Goal: Task Accomplishment & Management: Complete application form

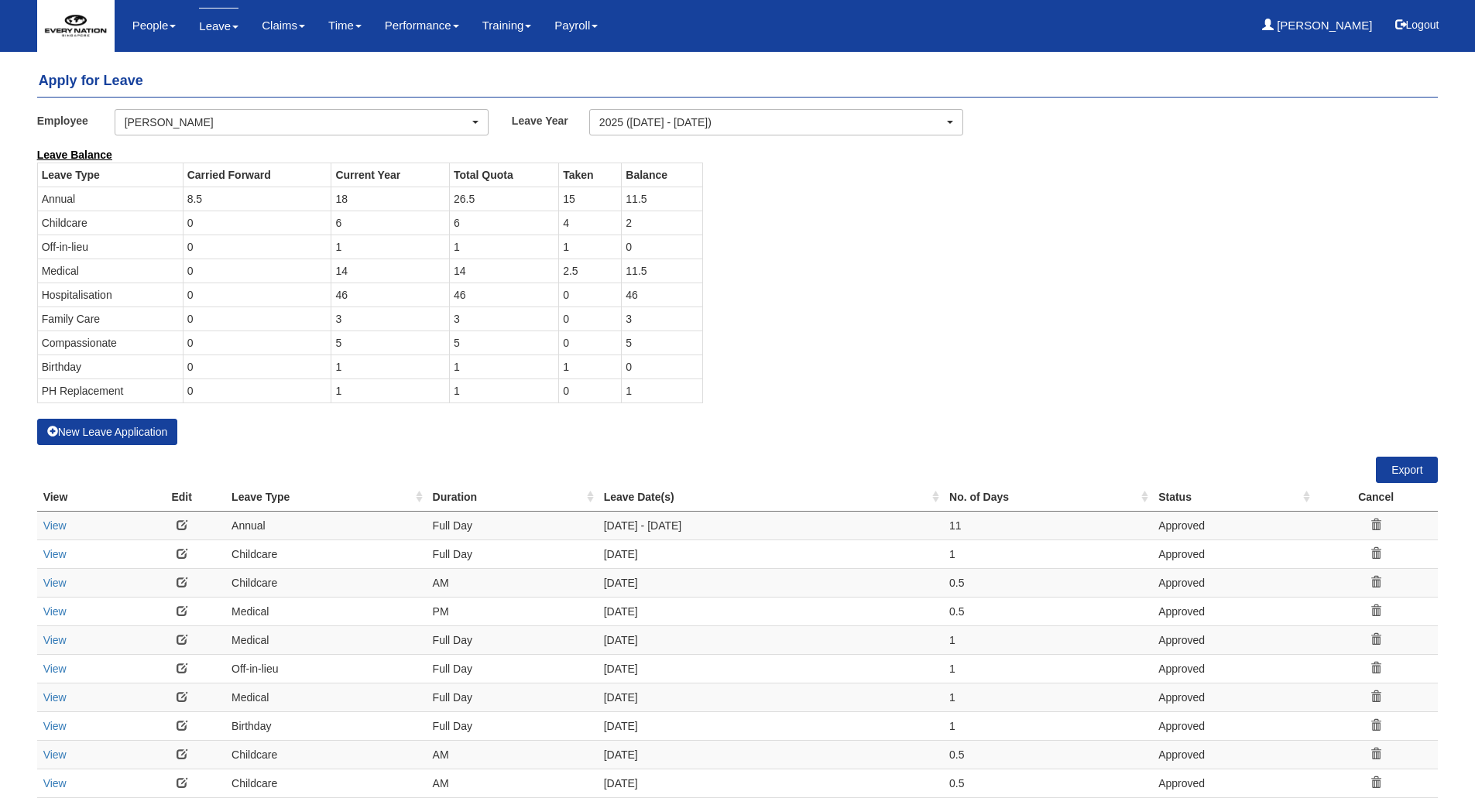
select select "50"
click at [141, 431] on button "New Leave Application" at bounding box center [107, 432] width 141 height 26
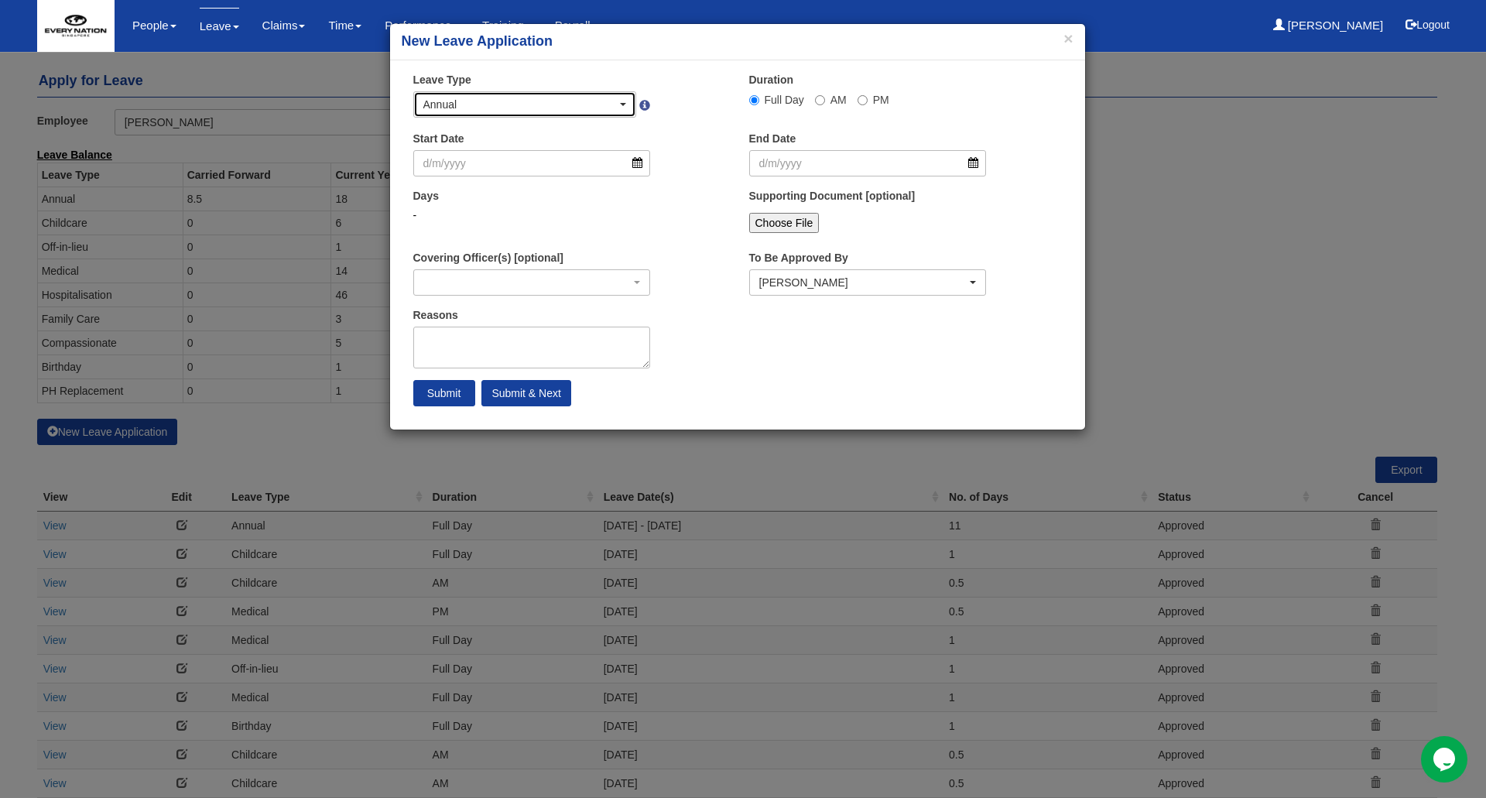
click at [511, 94] on div "Annual" at bounding box center [525, 104] width 222 height 25
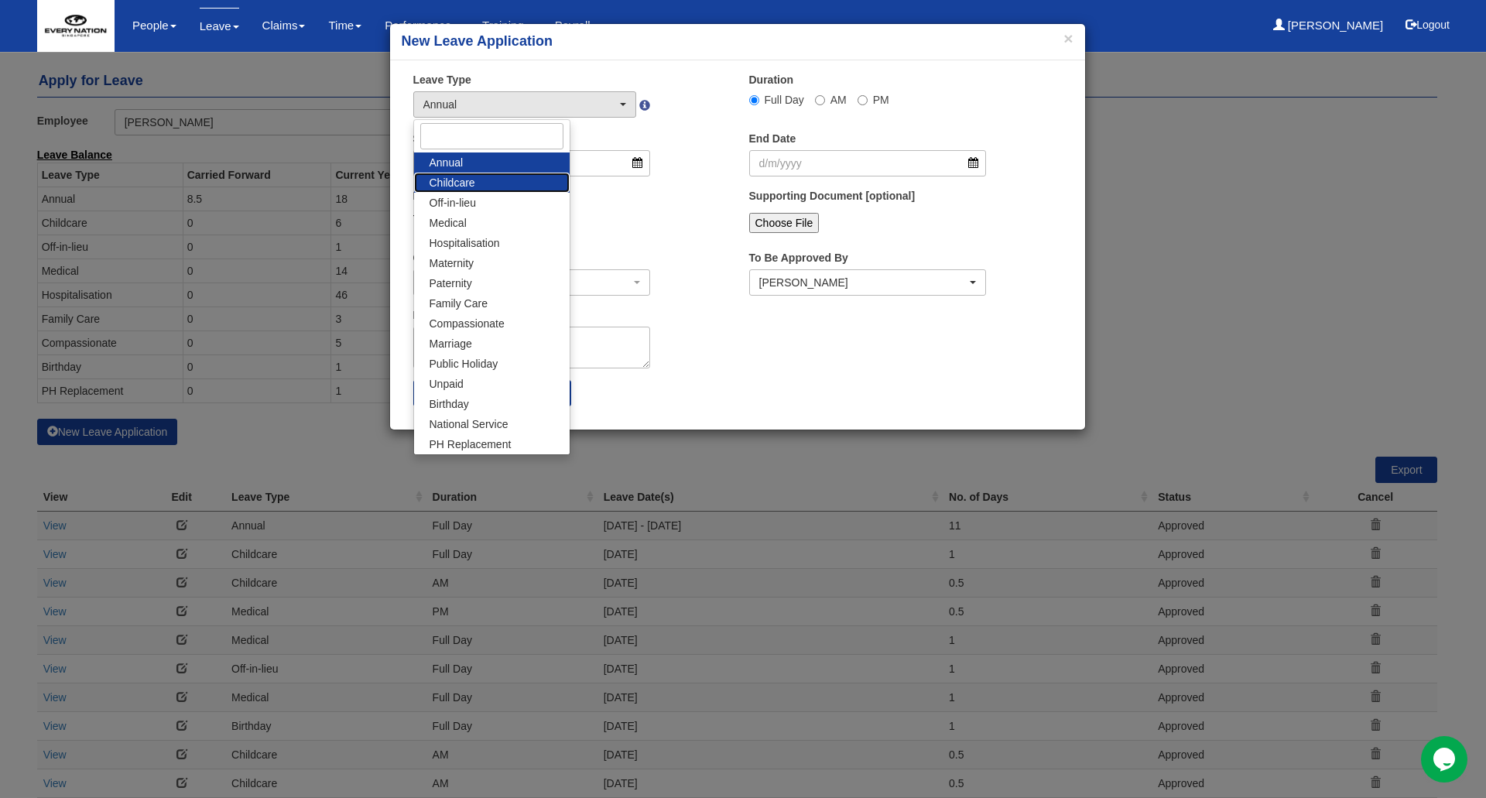
click at [508, 182] on link "Childcare" at bounding box center [492, 183] width 156 height 20
select select "2"
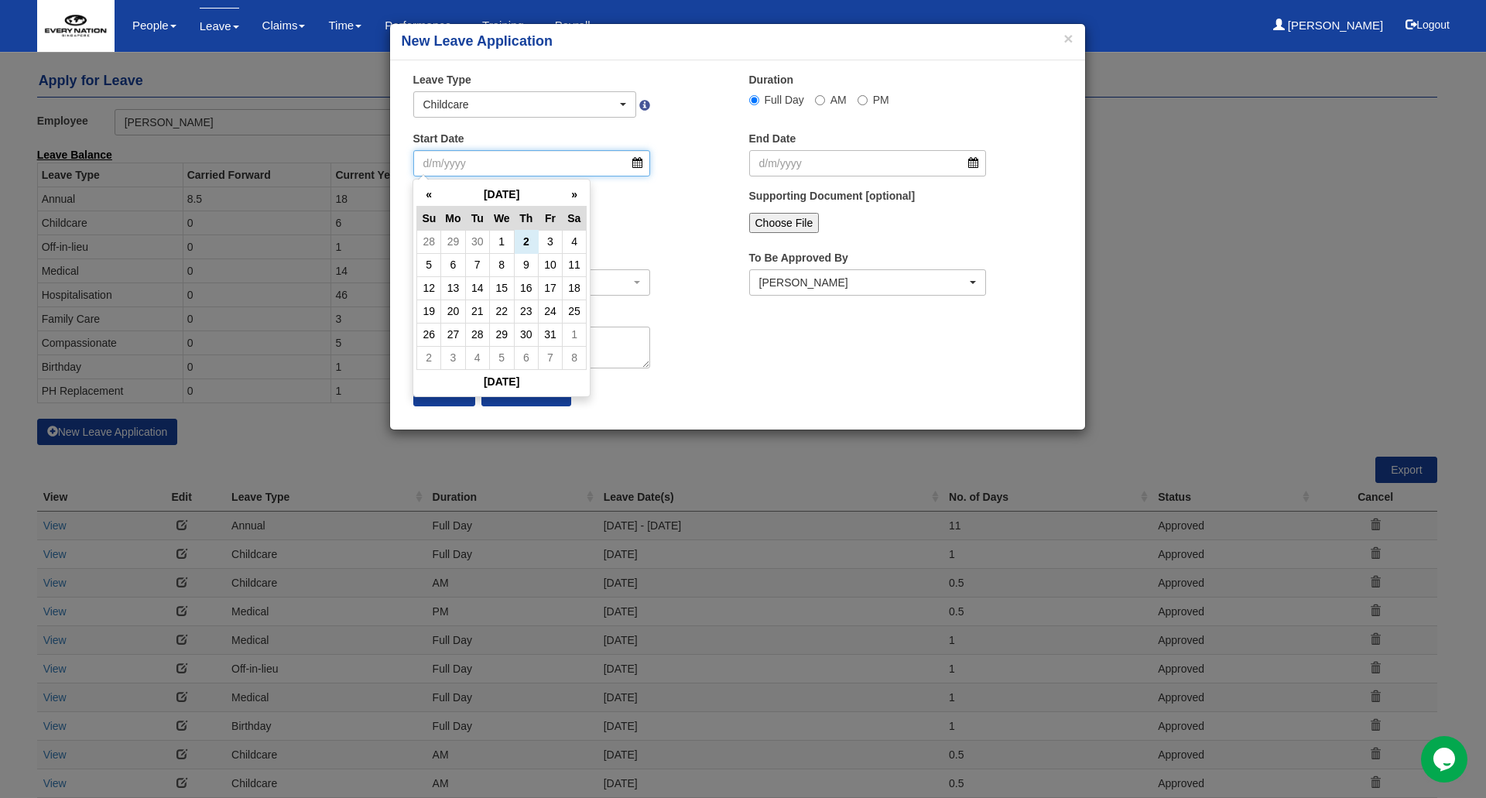
click at [479, 166] on input "Start Date" at bounding box center [532, 163] width 238 height 26
click at [553, 295] on td "17" at bounding box center [550, 287] width 24 height 23
type input "[DATE]"
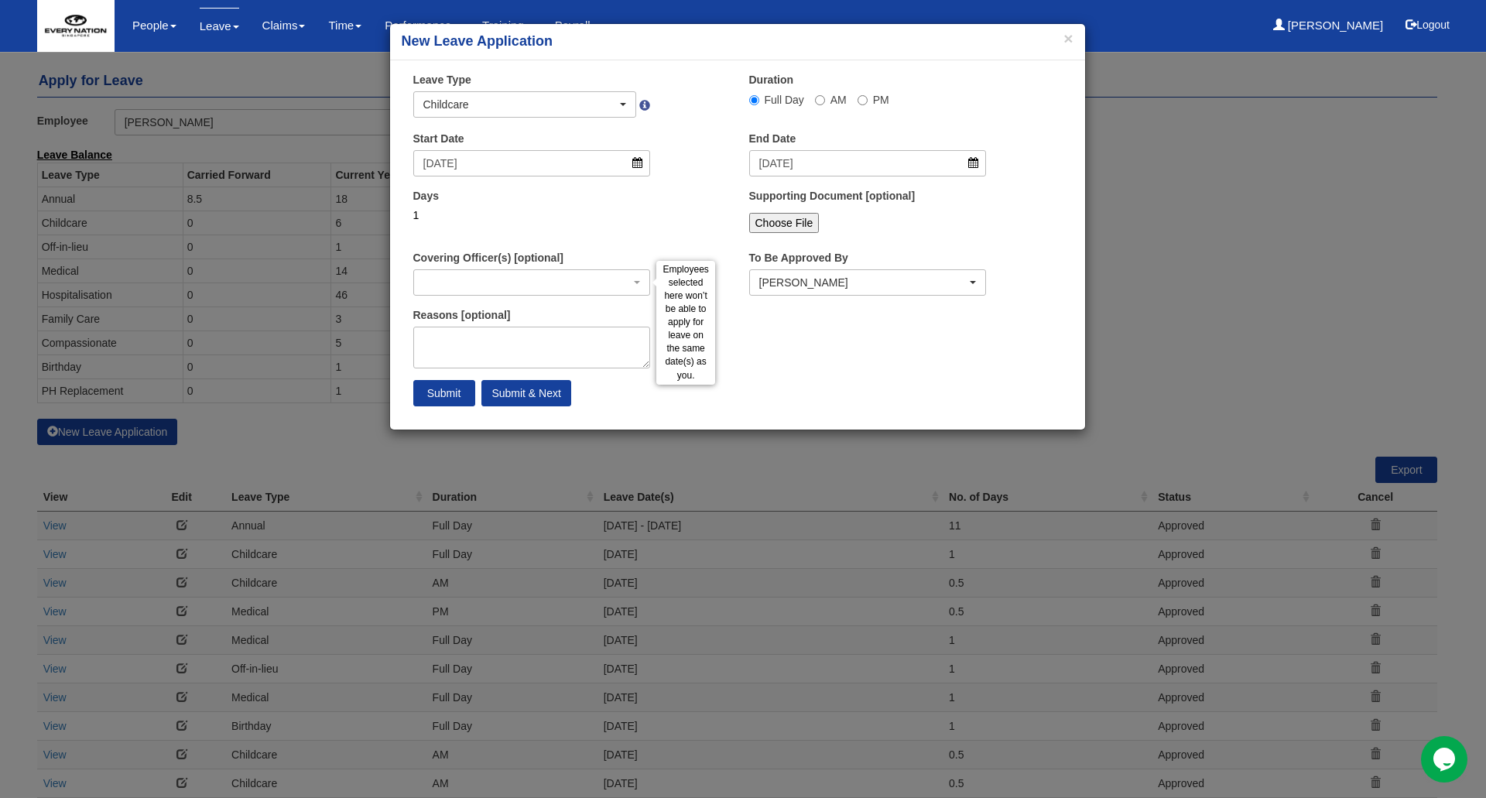
select select
click at [504, 346] on textarea "Reasons [optional]" at bounding box center [532, 348] width 238 height 42
type textarea "School Closure"
click at [455, 400] on input "Submit" at bounding box center [444, 393] width 62 height 26
select select "1"
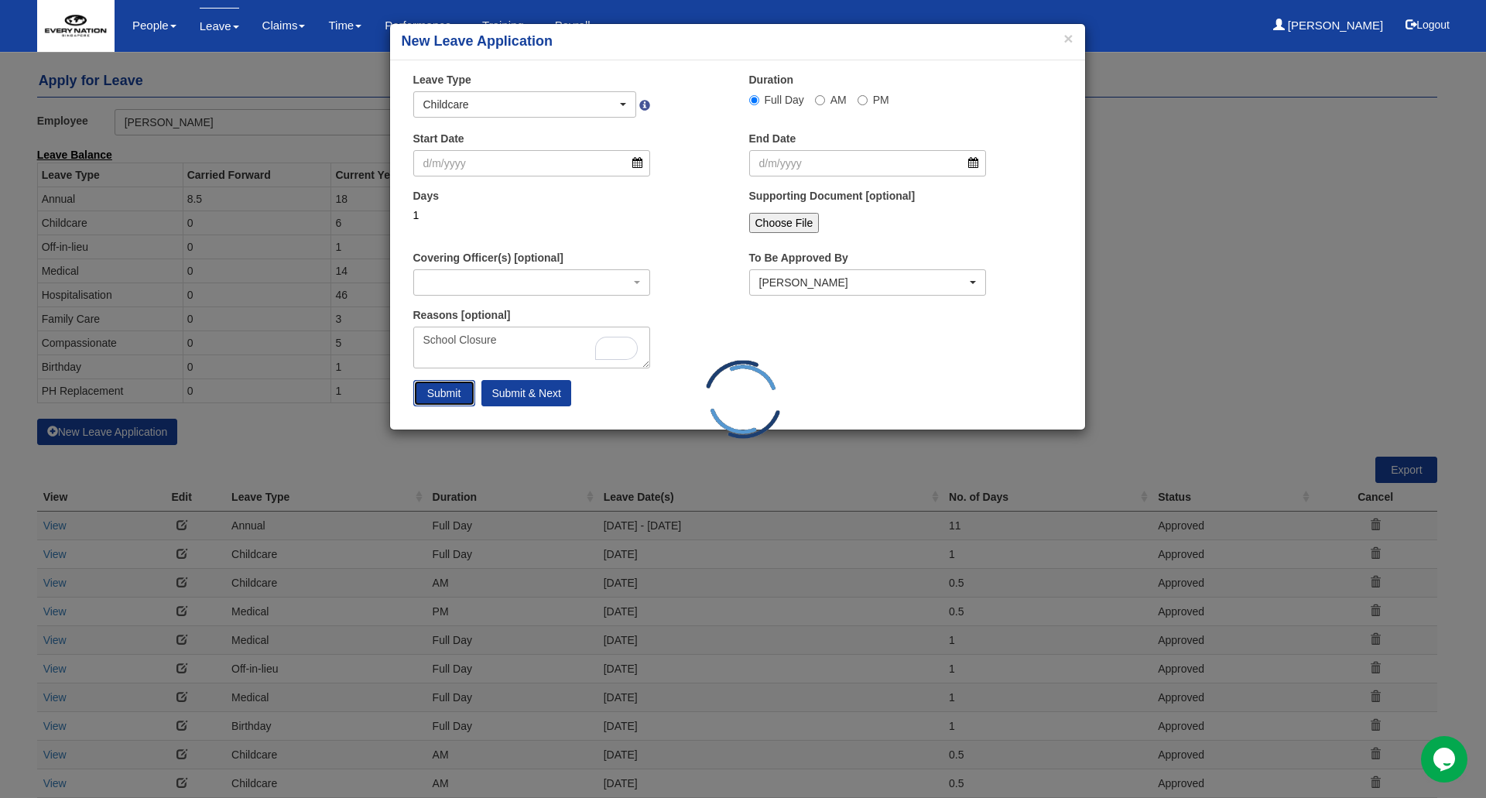
select select
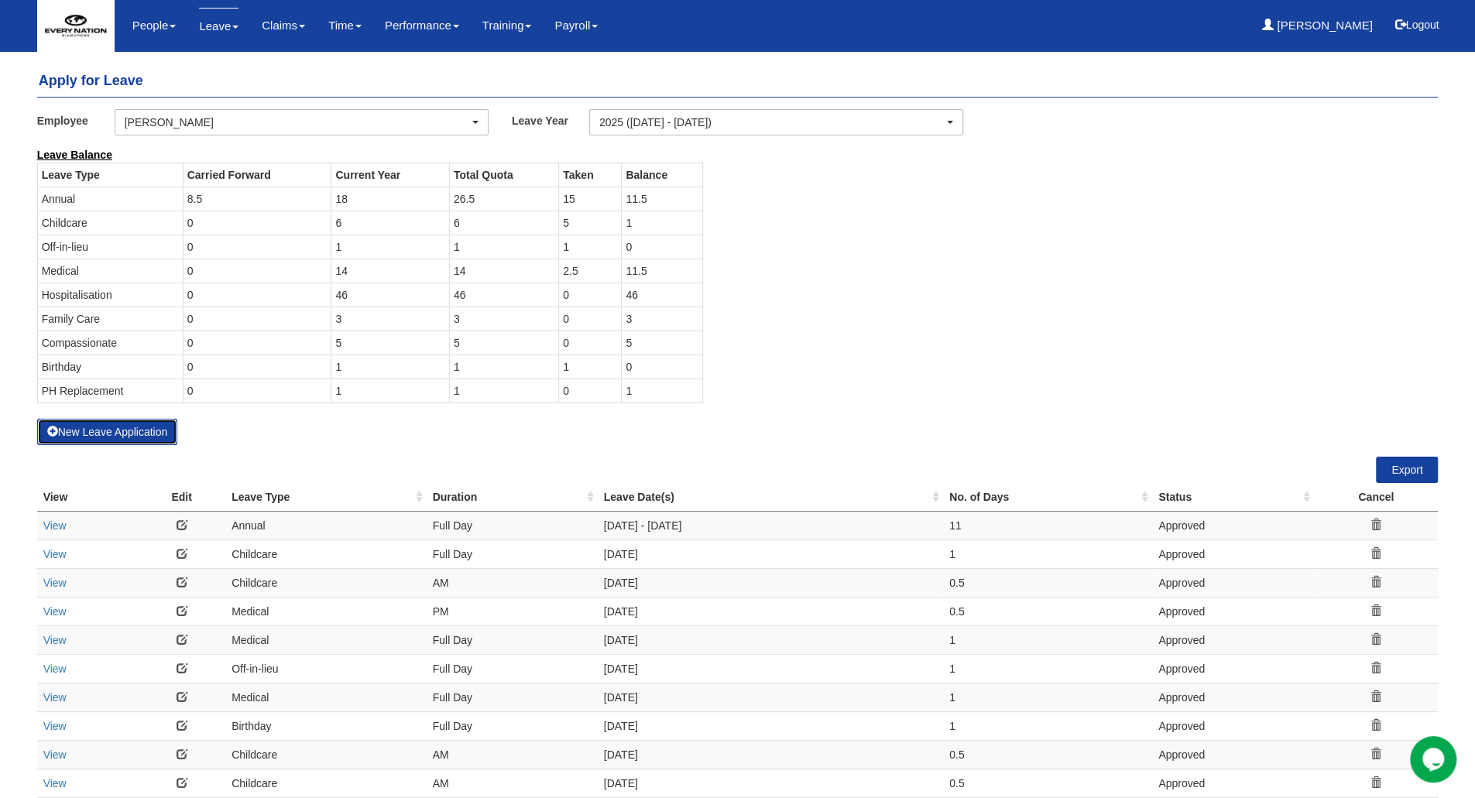
select select "50"
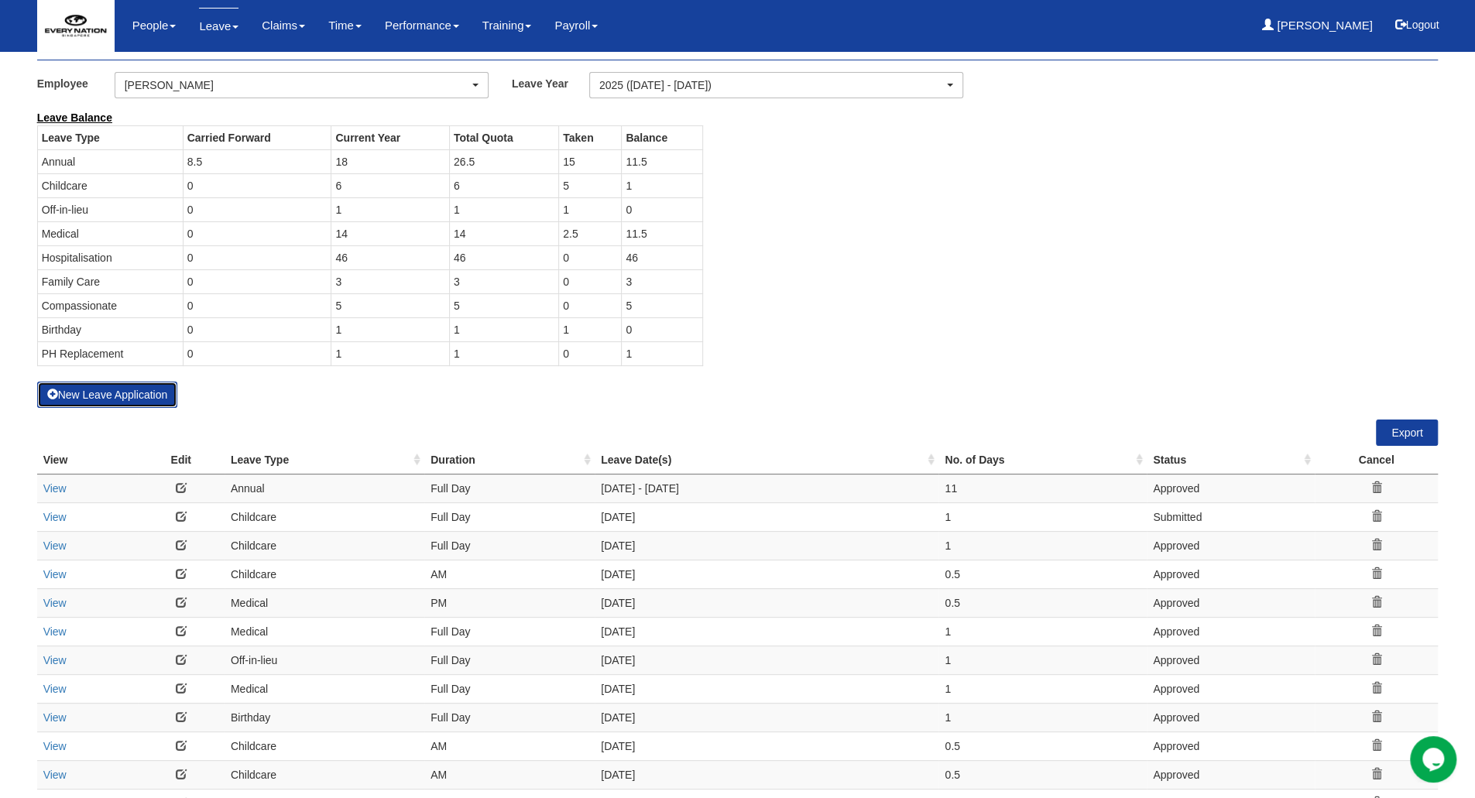
scroll to position [36, 0]
